Goal: Task Accomplishment & Management: Manage account settings

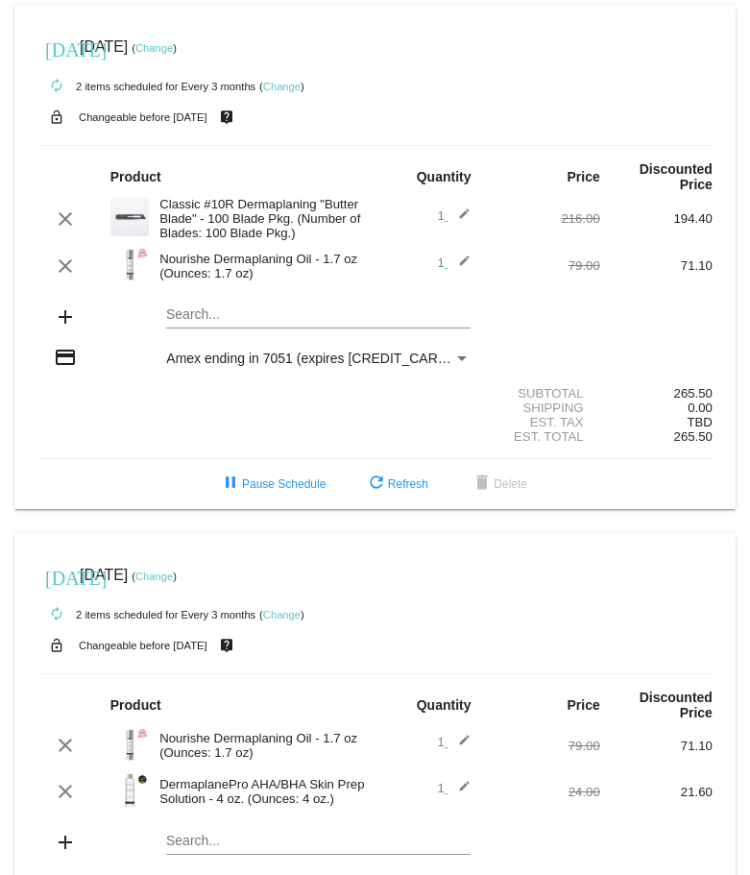
scroll to position [183, 0]
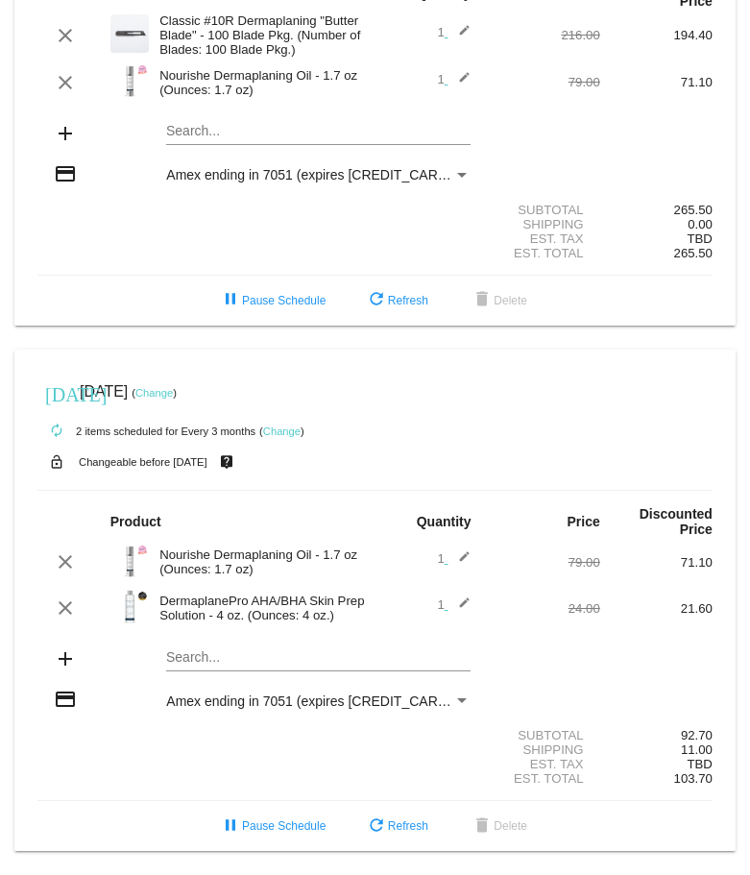
click at [288, 432] on link "Change" at bounding box center [281, 431] width 37 height 12
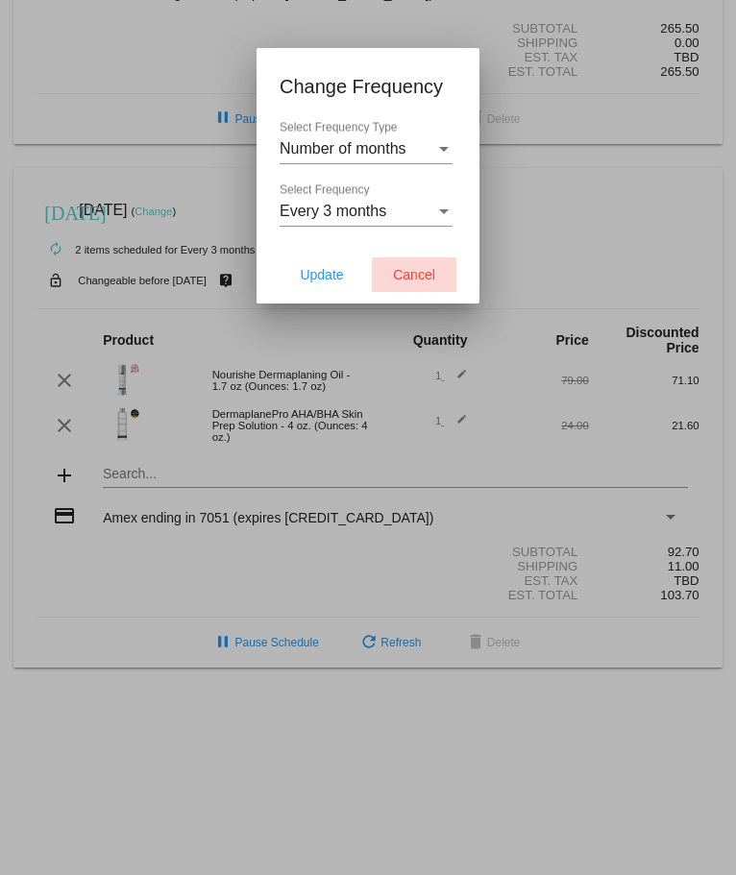
click at [423, 276] on span "Cancel" at bounding box center [414, 274] width 42 height 15
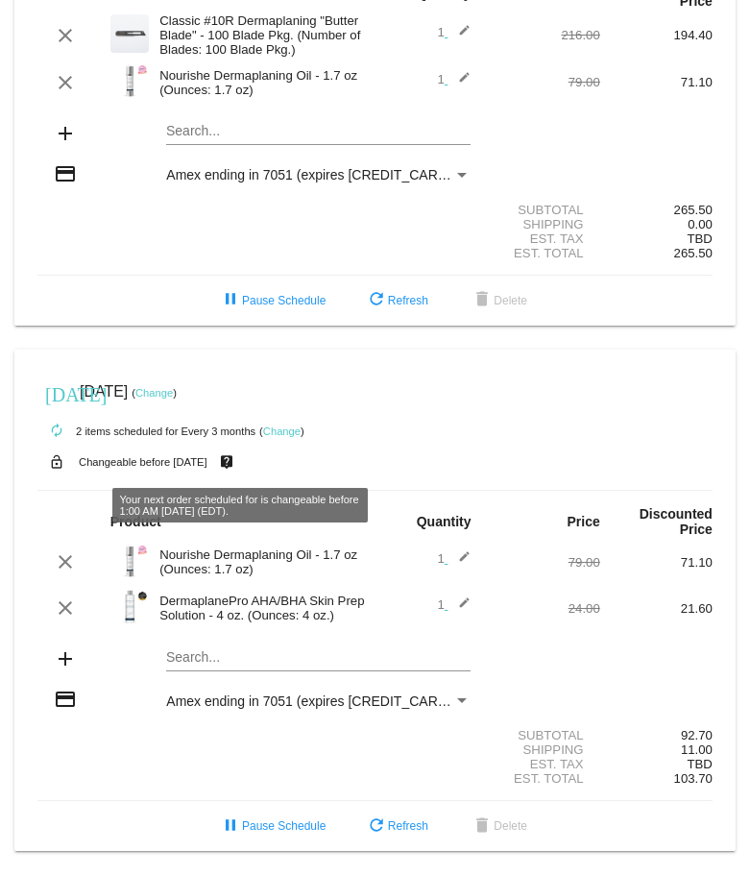
click at [284, 428] on link "Change" at bounding box center [281, 431] width 37 height 12
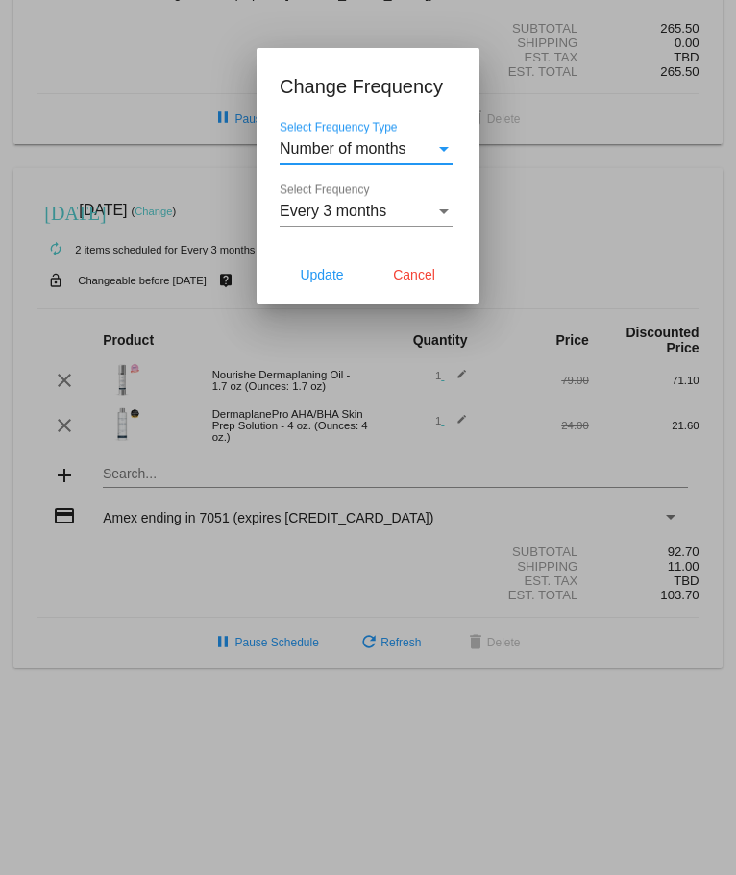
click at [377, 151] on span "Number of months" at bounding box center [342, 148] width 127 height 16
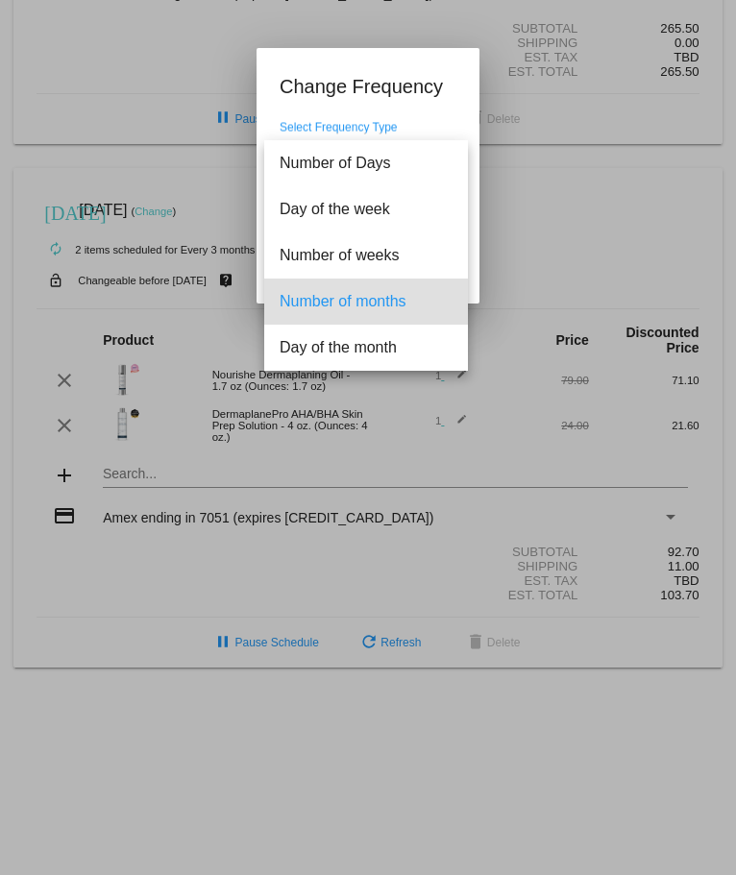
click at [446, 122] on div at bounding box center [368, 437] width 736 height 875
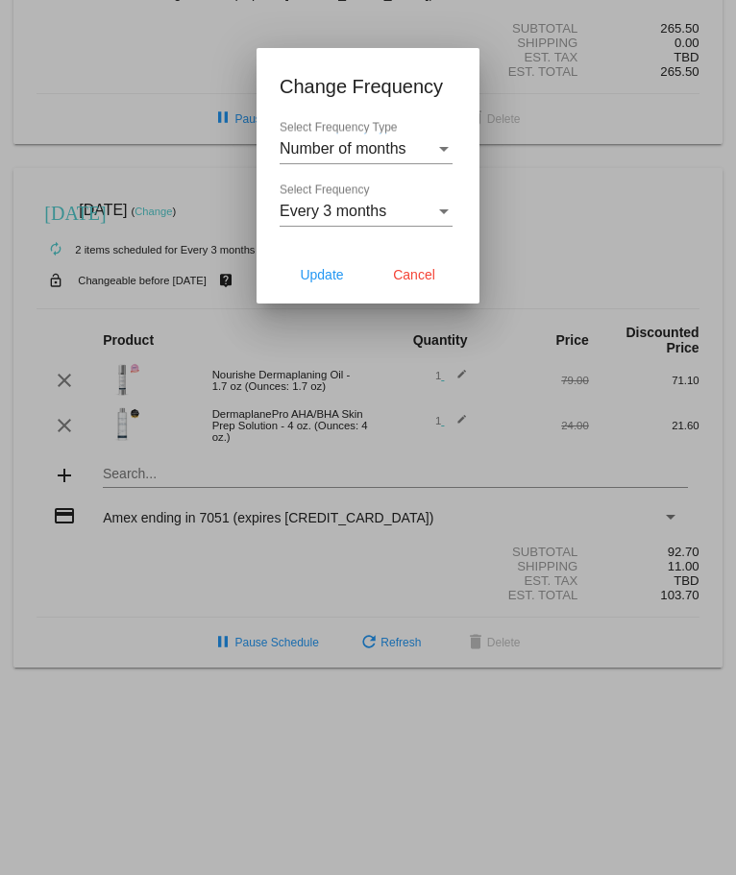
click at [406, 220] on div "Every 3 months Select Frequency" at bounding box center [365, 204] width 173 height 43
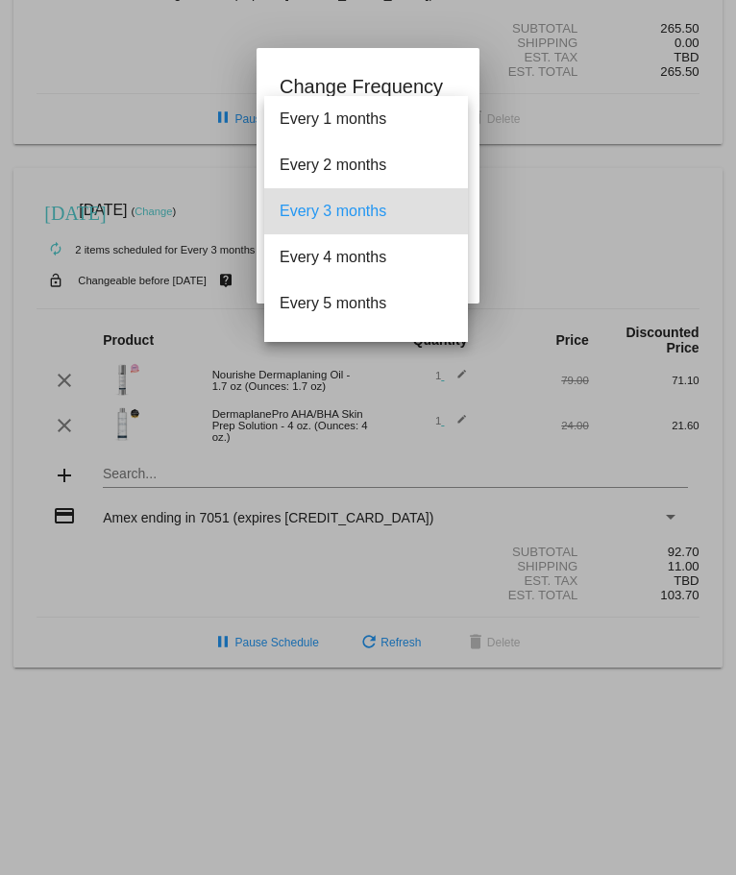
click at [558, 696] on div at bounding box center [368, 437] width 736 height 875
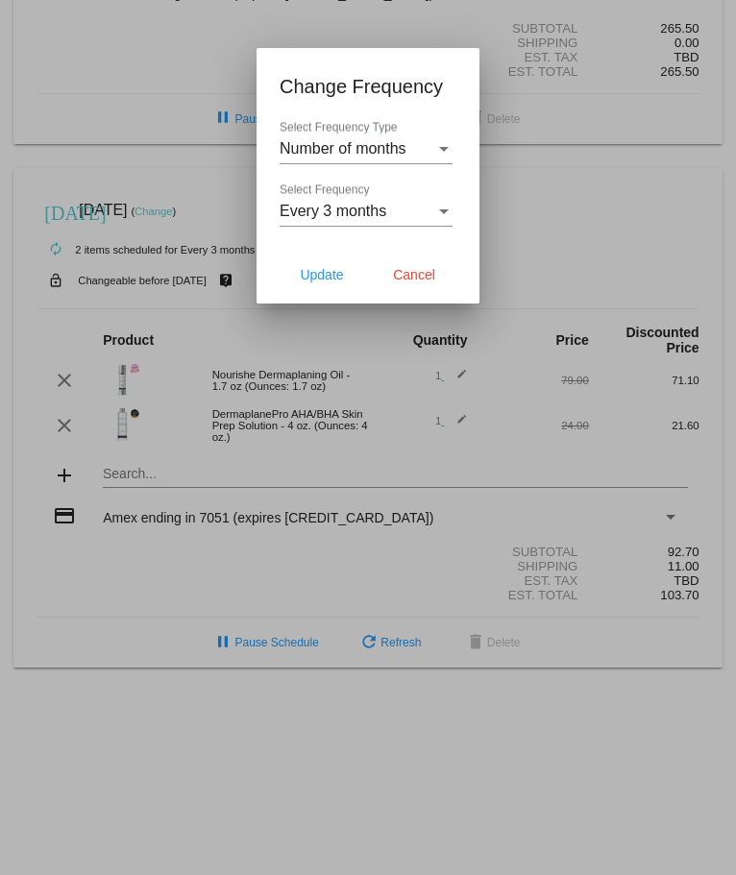
click at [466, 471] on div at bounding box center [368, 437] width 736 height 875
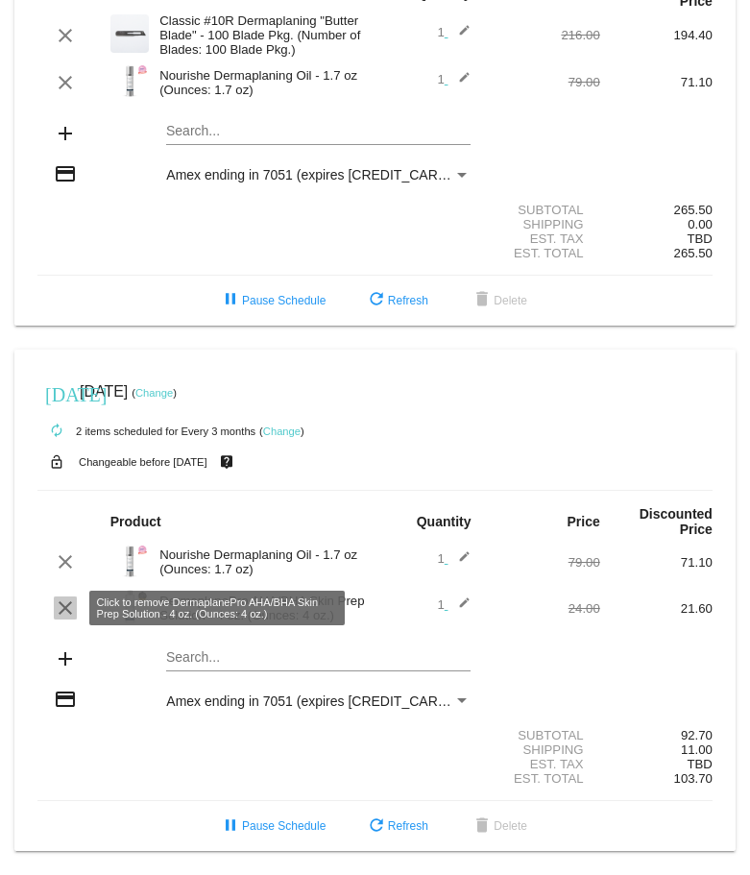
click at [66, 608] on mat-icon "clear" at bounding box center [65, 607] width 23 height 23
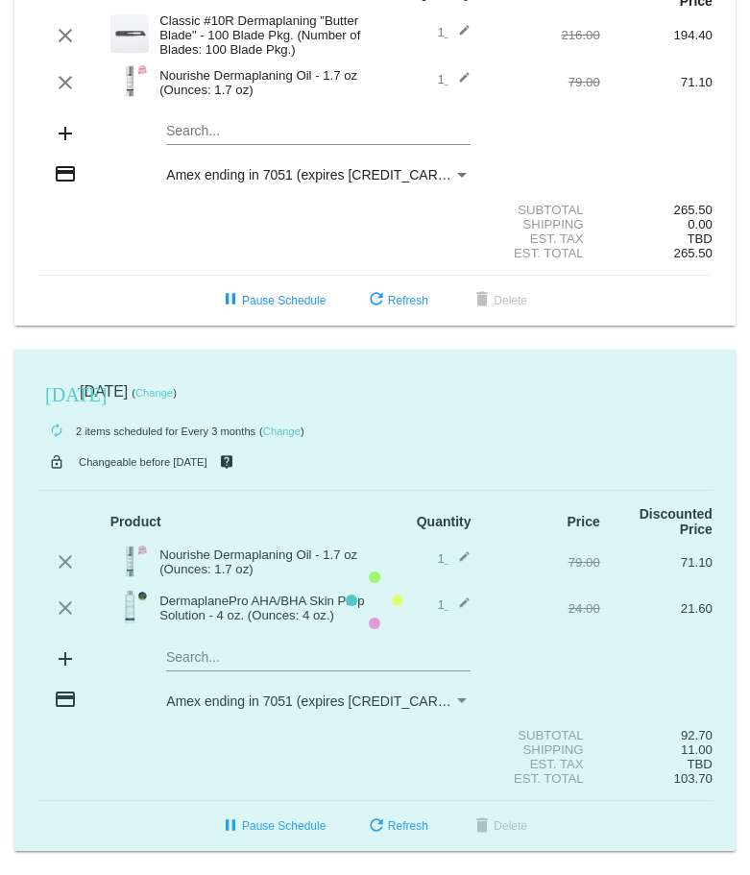
scroll to position [137, 0]
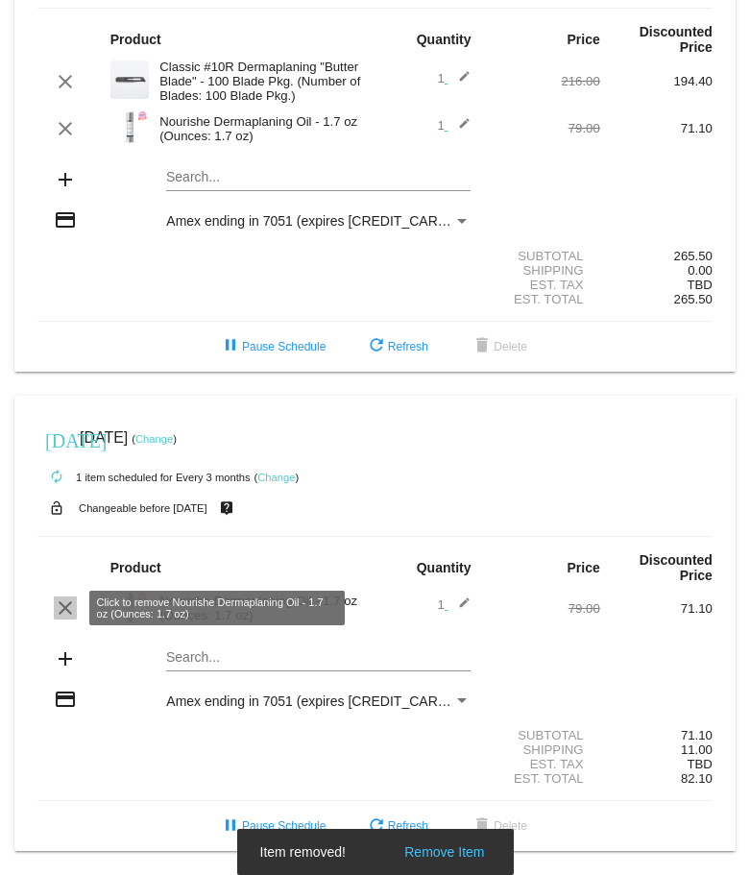
click at [64, 604] on mat-icon "clear" at bounding box center [65, 607] width 23 height 23
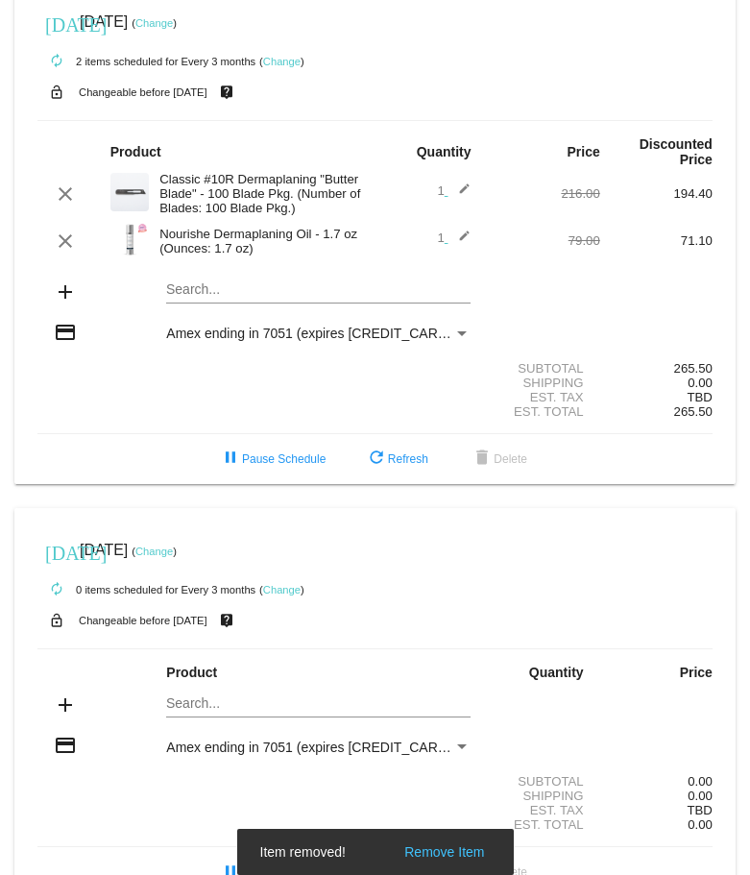
scroll to position [0, 0]
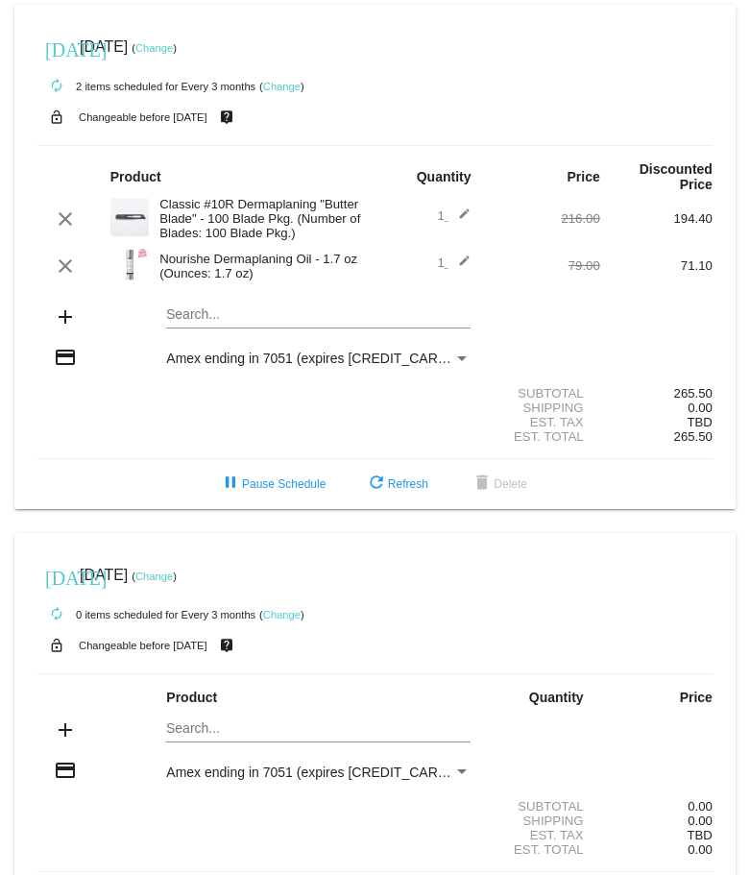
scroll to position [71, 0]
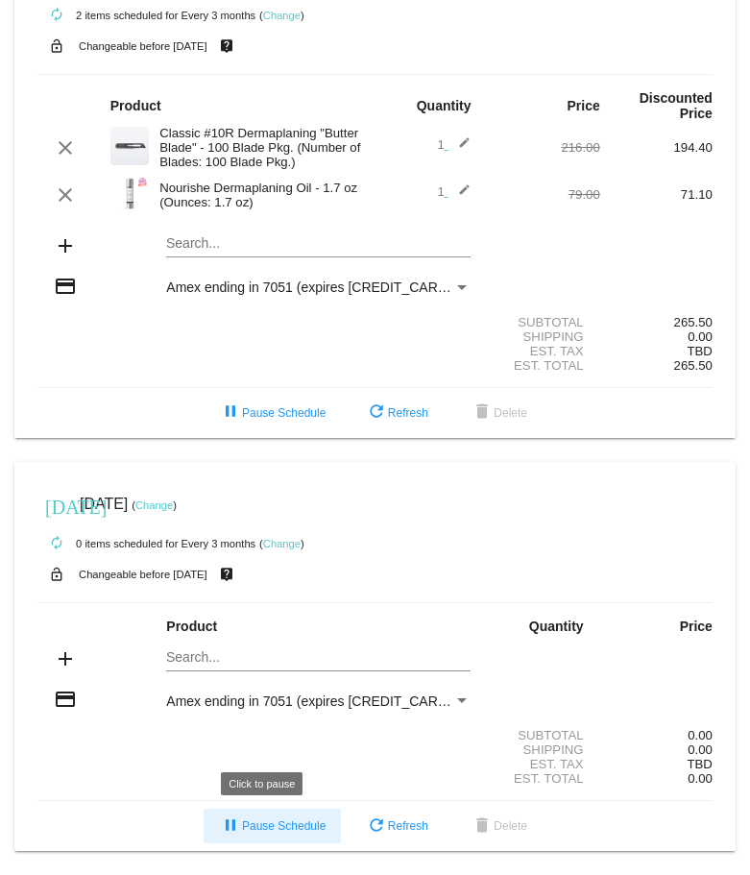
click at [278, 825] on span "pause Pause Schedule" at bounding box center [272, 825] width 107 height 13
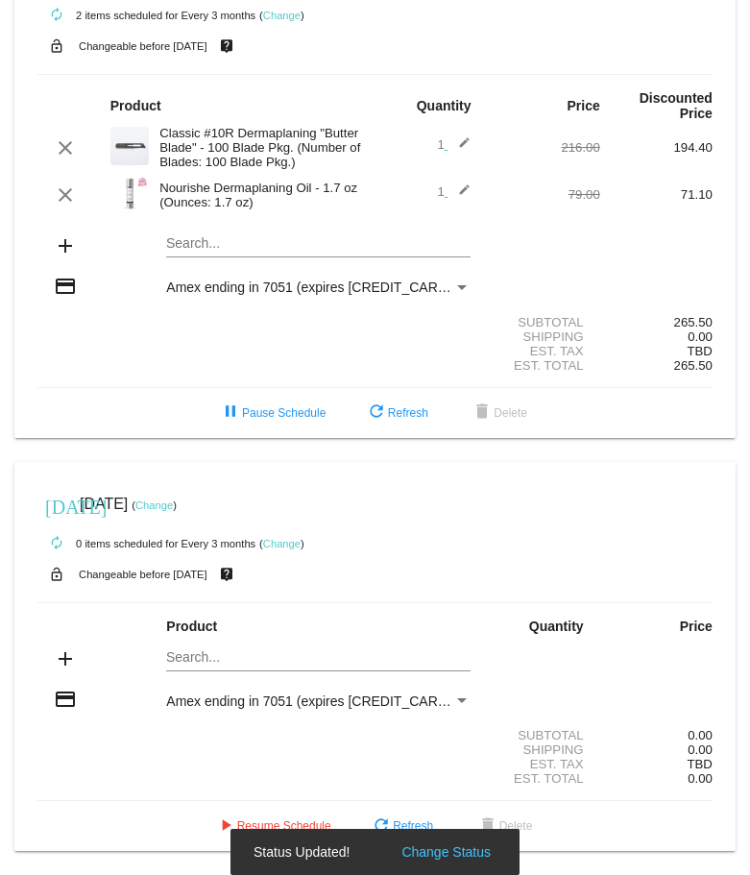
click at [434, 852] on button "Change Status" at bounding box center [446, 851] width 101 height 19
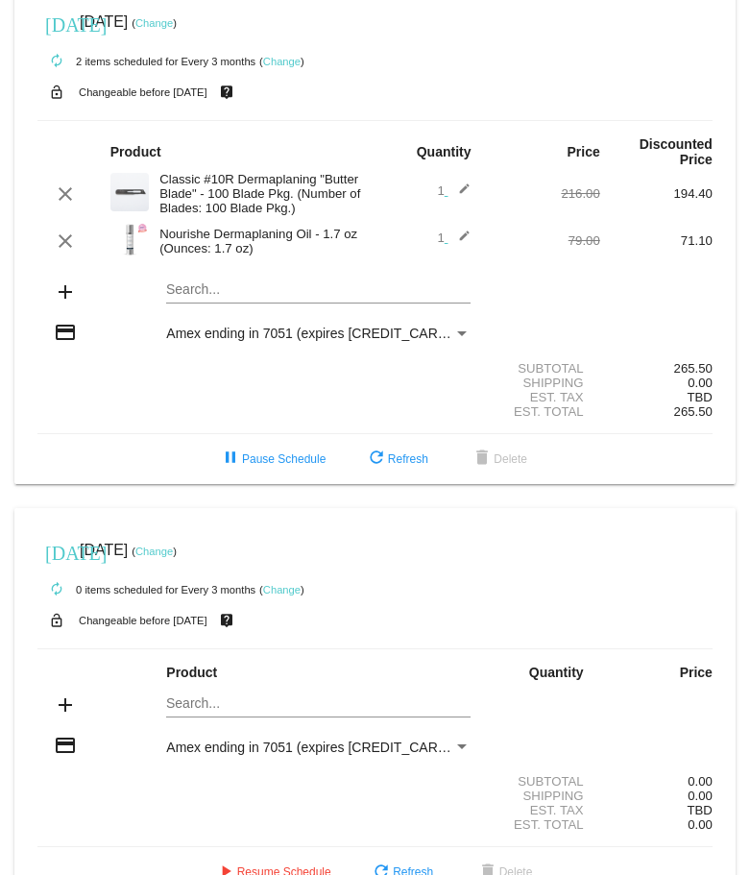
scroll to position [0, 0]
